Goal: Navigation & Orientation: Find specific page/section

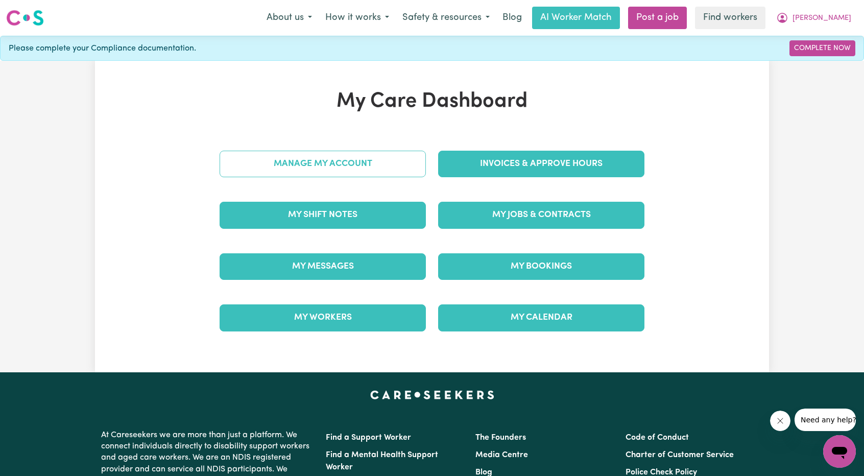
click at [364, 161] on link "Manage My Account" at bounding box center [323, 164] width 206 height 27
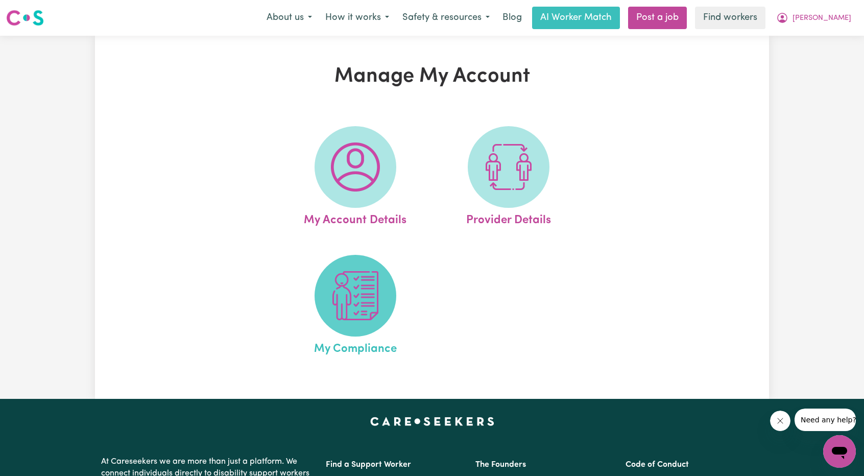
click at [360, 265] on span at bounding box center [356, 296] width 82 height 82
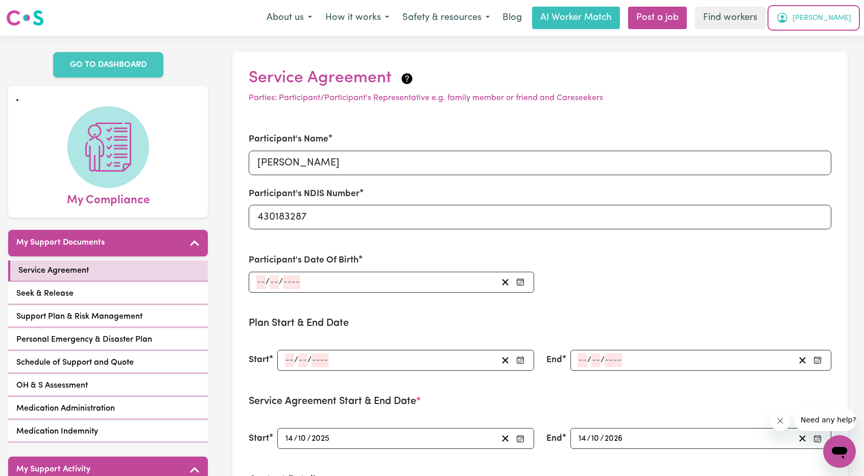
click at [832, 17] on button "[PERSON_NAME]" at bounding box center [813, 17] width 88 height 21
drag, startPoint x: 571, startPoint y: 106, endPoint x: 708, endPoint y: 83, distance: 139.3
click at [572, 106] on section "Service Agreement Parties: Participant/Participant's Representative e.g. family…" at bounding box center [539, 443] width 615 height 783
click at [840, 15] on span "[PERSON_NAME]" at bounding box center [821, 18] width 59 height 11
click at [826, 34] on link "My Dashboard" at bounding box center [817, 39] width 81 height 19
